Goal: Navigation & Orientation: Find specific page/section

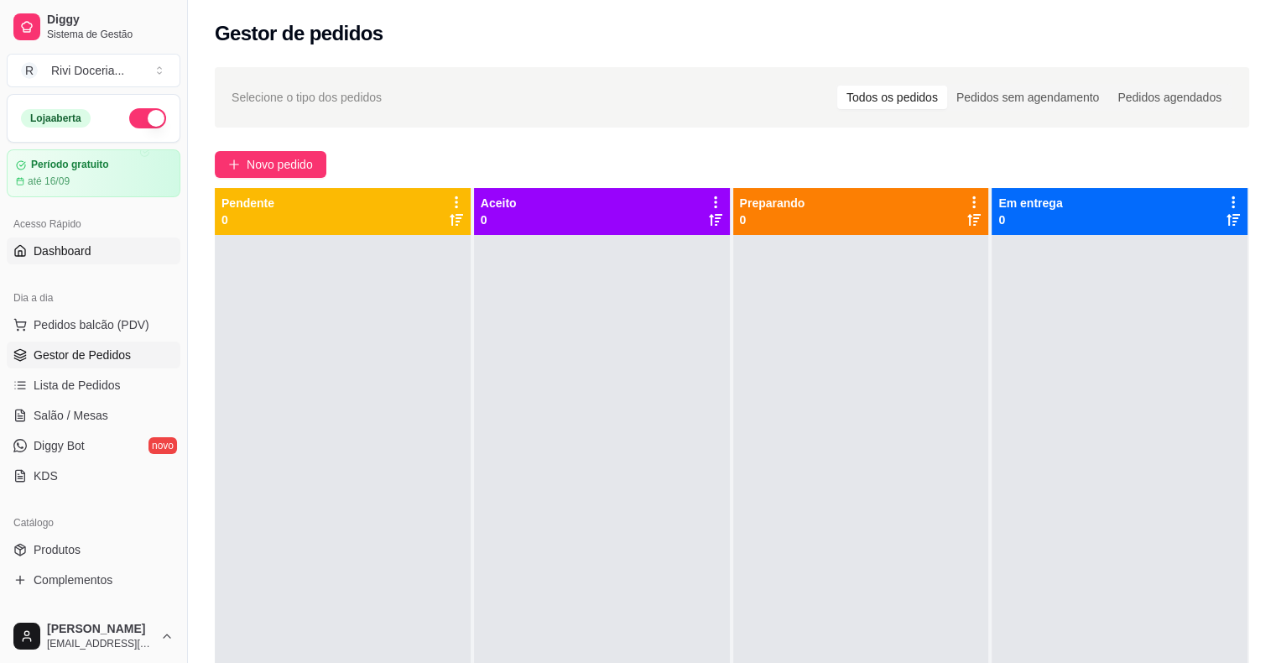
click at [124, 250] on link "Dashboard" at bounding box center [94, 250] width 174 height 27
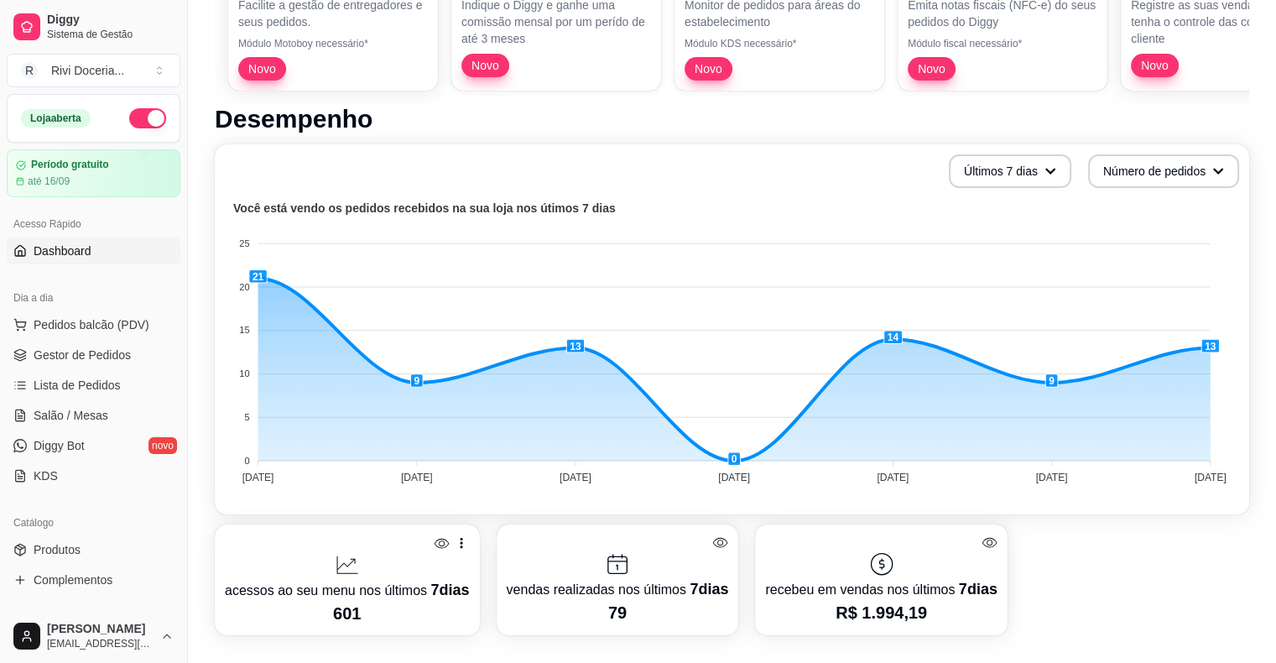
scroll to position [268, 0]
click at [957, 172] on button "Últimos 7 dias" at bounding box center [1009, 171] width 119 height 33
click at [959, 257] on li "Últimos 30 dias" at bounding box center [1010, 268] width 154 height 27
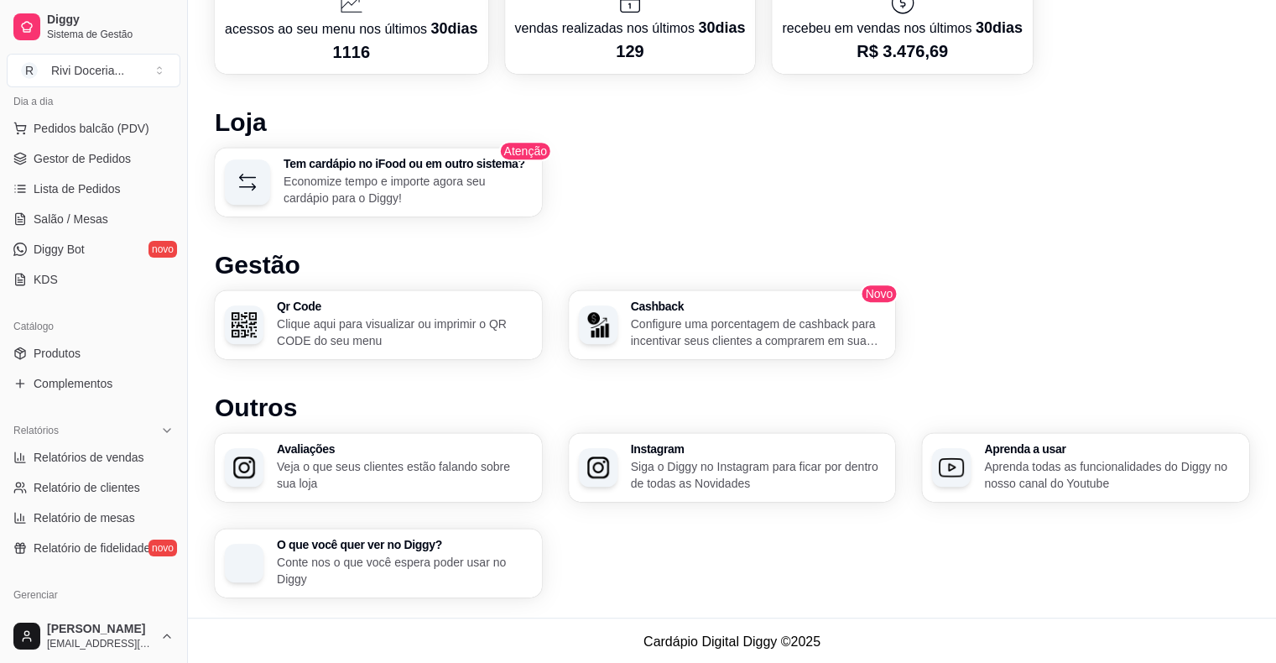
scroll to position [205, 0]
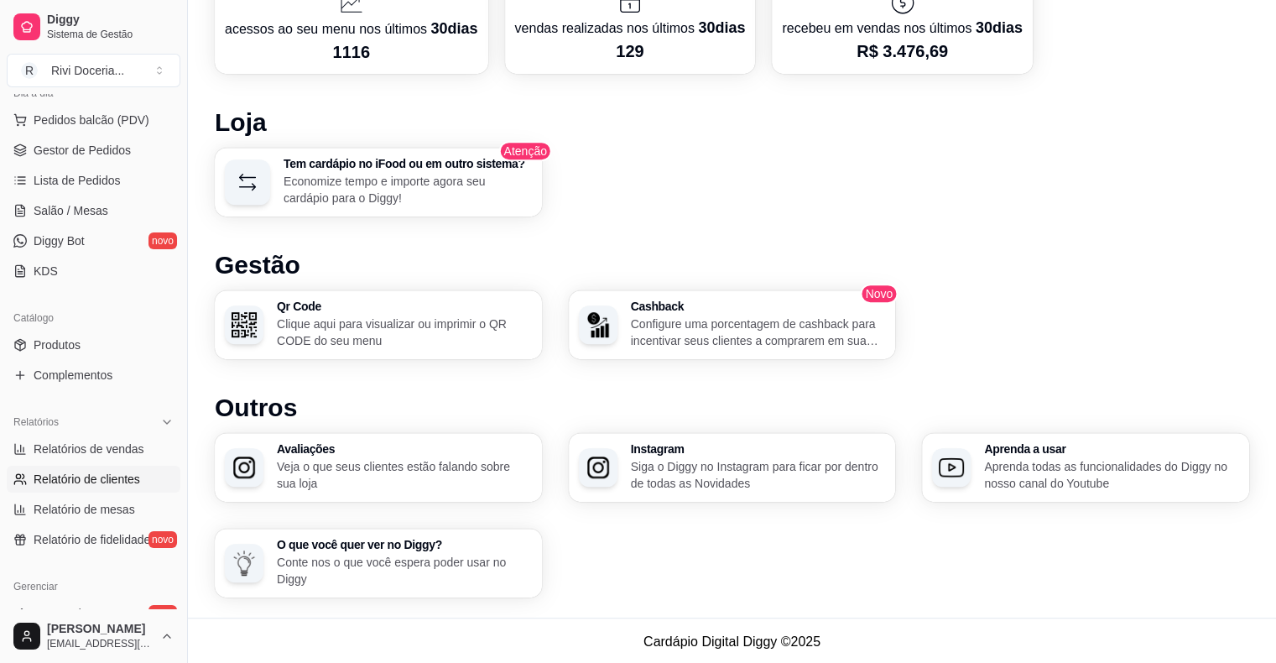
click at [96, 474] on span "Relatório de clientes" at bounding box center [87, 479] width 107 height 17
select select "30"
select select "HIGHEST_TOTAL_SPENT_WITH_ORDERS"
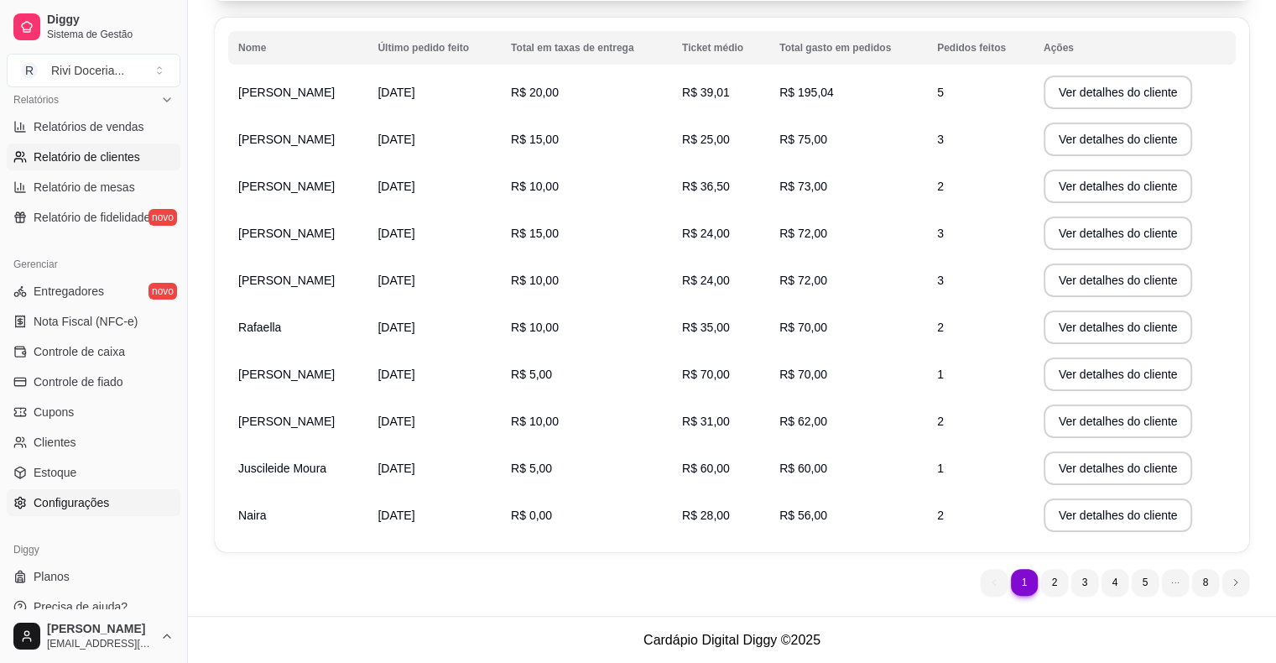
scroll to position [544, 0]
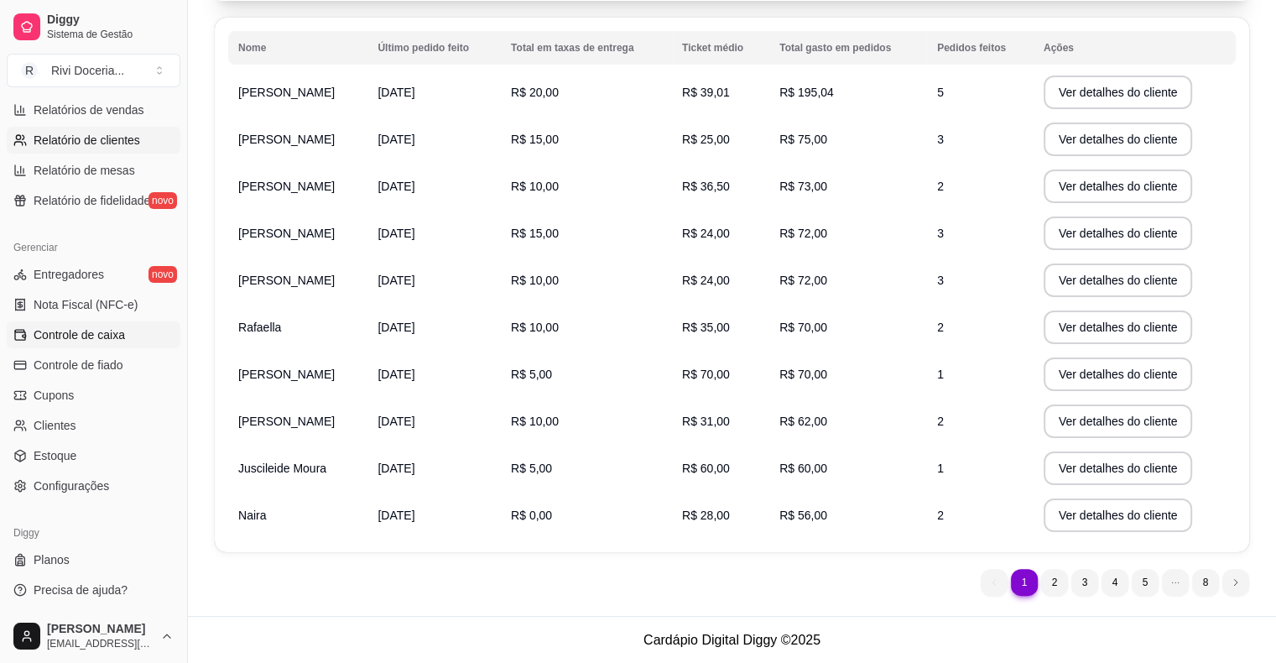
click at [61, 328] on span "Controle de caixa" at bounding box center [79, 334] width 91 height 17
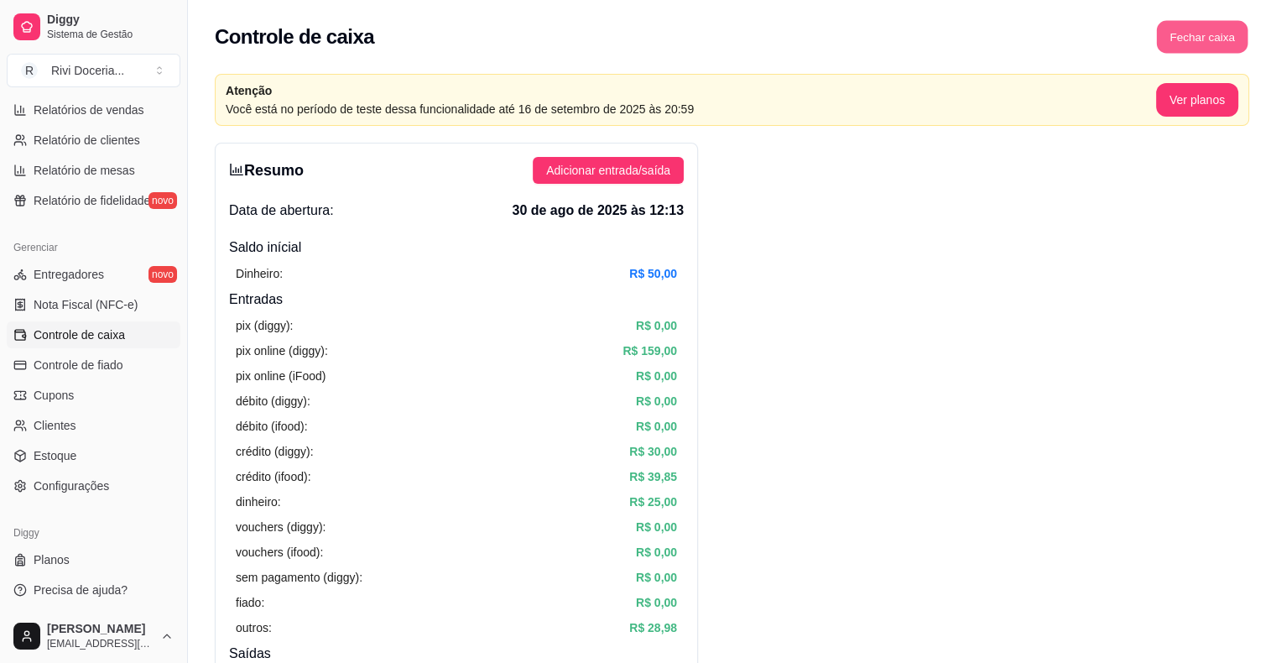
click at [1179, 44] on button "Fechar caixa" at bounding box center [1202, 37] width 91 height 33
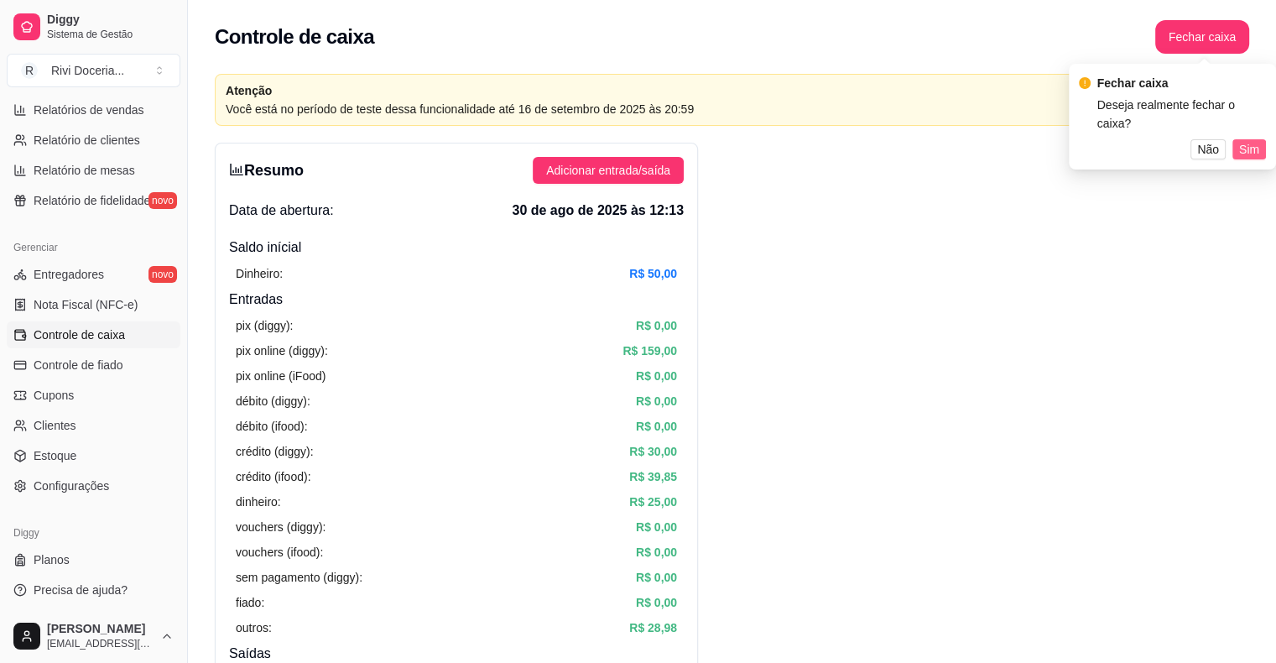
click at [1250, 146] on span "Sim" at bounding box center [1249, 149] width 20 height 18
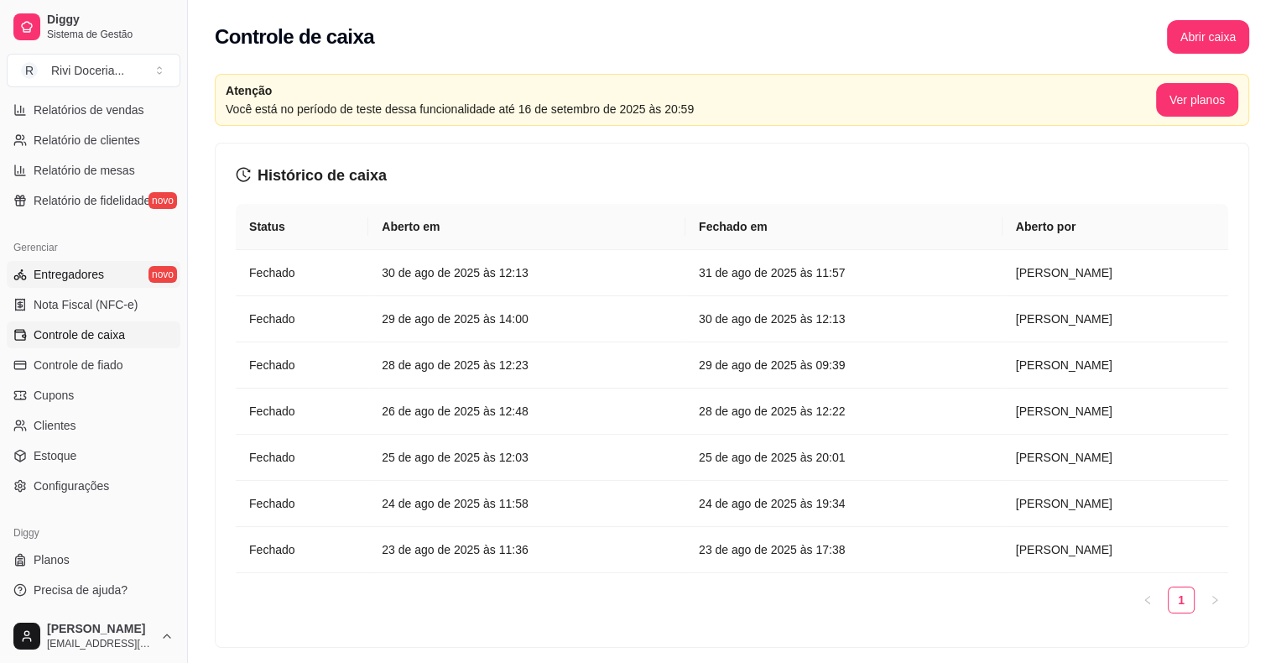
click at [94, 273] on span "Entregadores" at bounding box center [69, 274] width 70 height 17
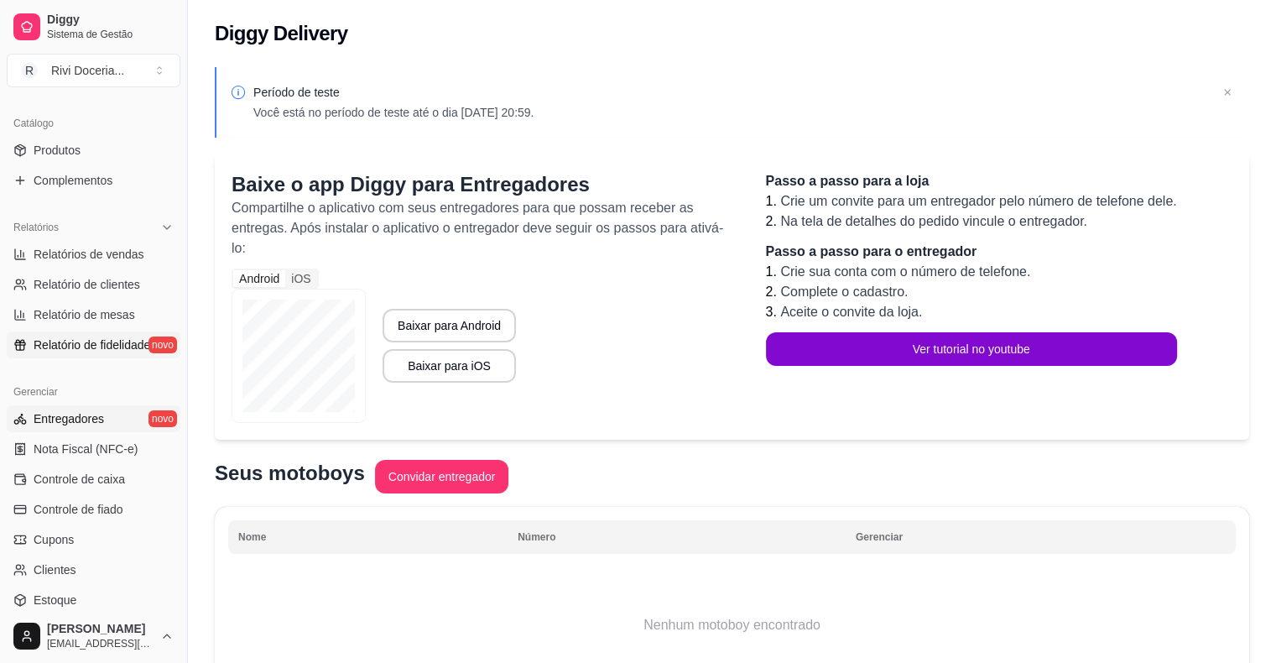
scroll to position [398, 0]
click at [62, 346] on span "Relatório de fidelidade" at bounding box center [92, 345] width 117 height 17
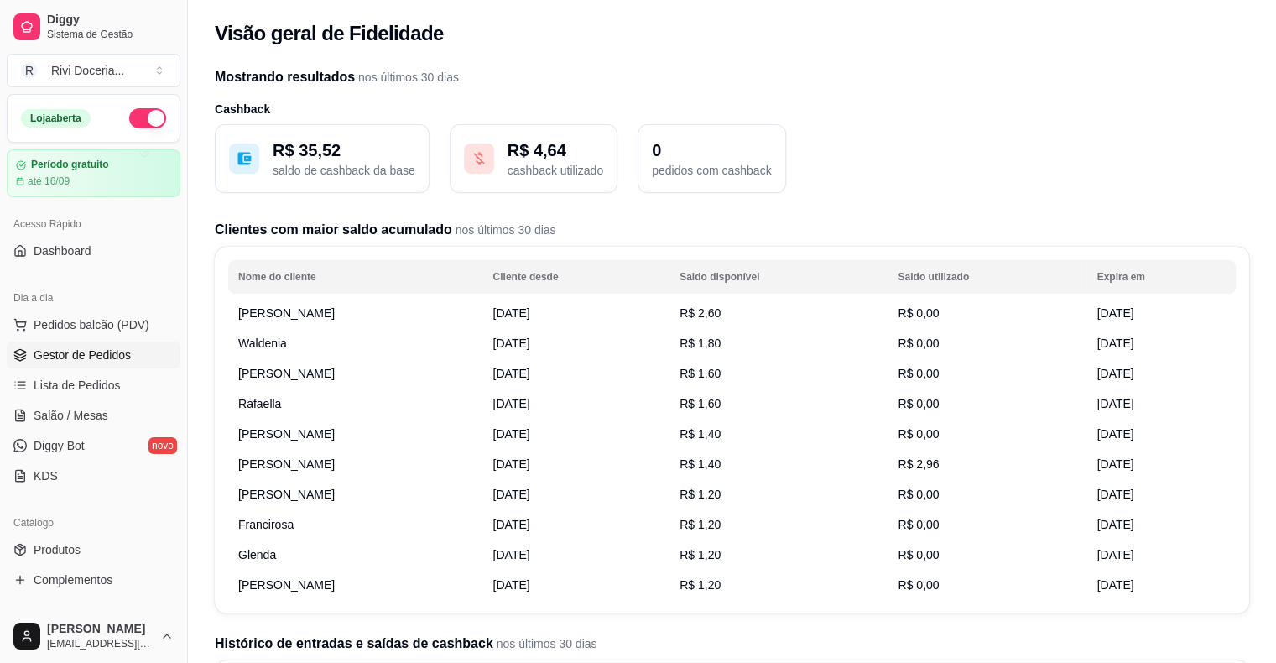
click at [71, 357] on span "Gestor de Pedidos" at bounding box center [82, 354] width 97 height 17
